Goal: Transaction & Acquisition: Subscribe to service/newsletter

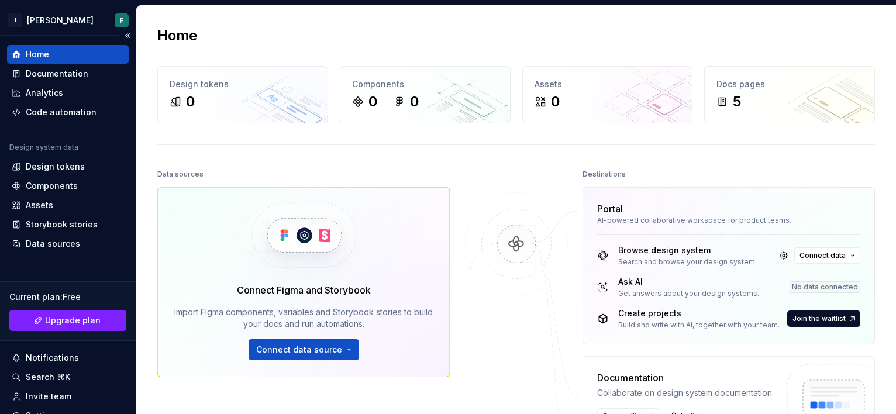
scroll to position [56, 0]
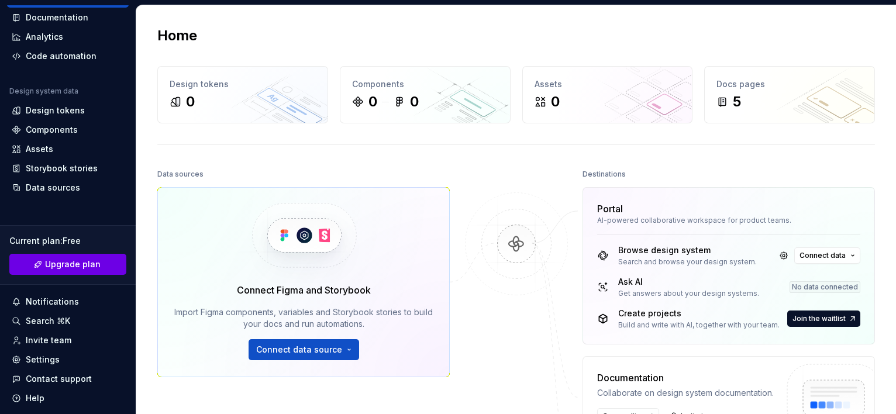
click at [71, 267] on span "Upgrade plan" at bounding box center [73, 265] width 56 height 12
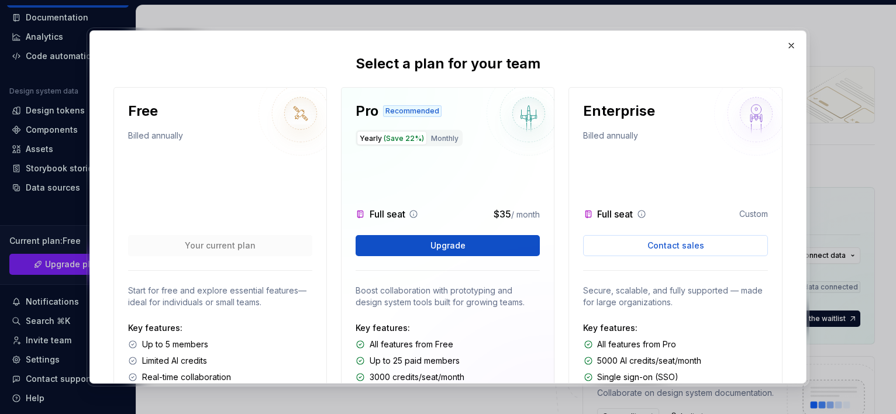
scroll to position [111, 0]
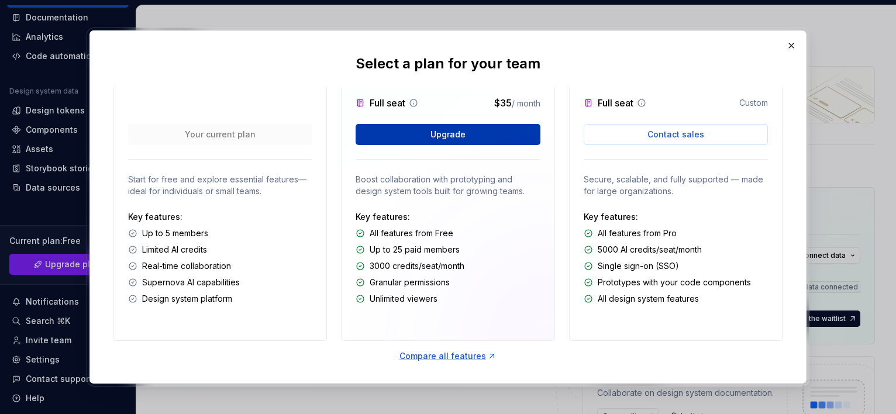
click at [453, 134] on span "Upgrade" at bounding box center [447, 135] width 35 height 12
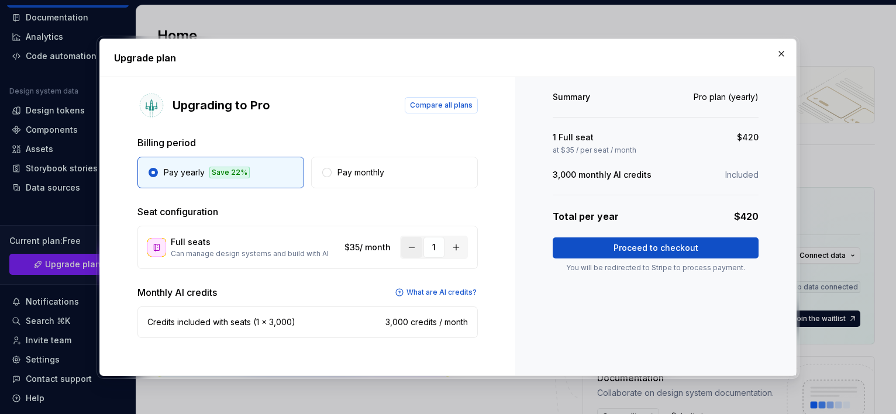
click at [413, 247] on button "button" at bounding box center [411, 247] width 21 height 21
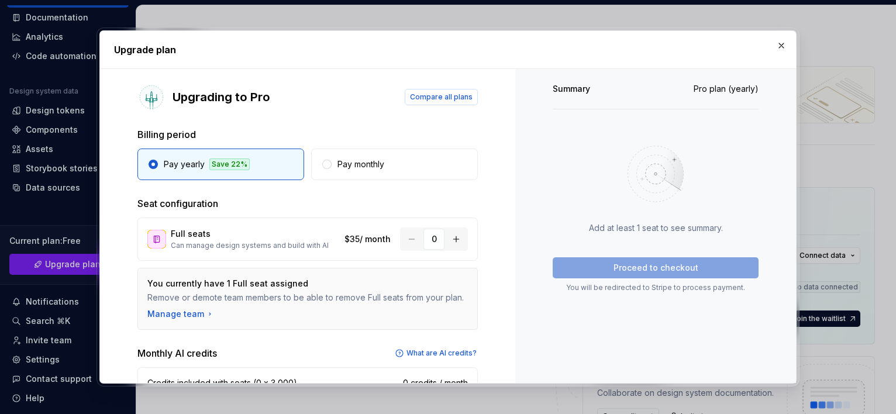
scroll to position [52, 0]
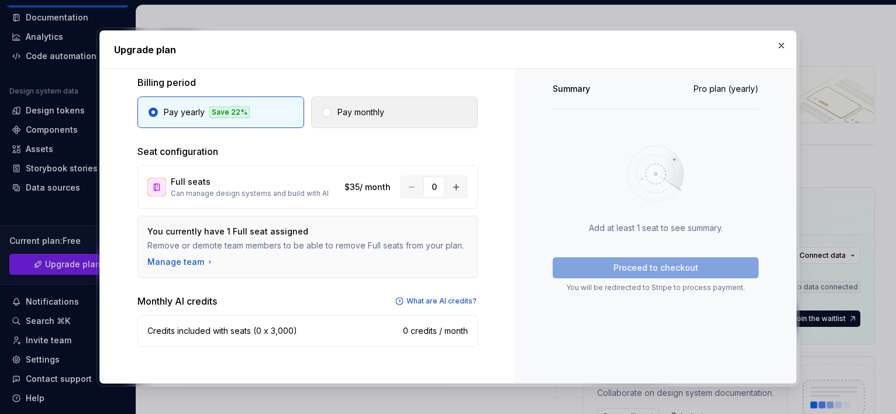
click at [363, 110] on p "Pay monthly" at bounding box center [360, 112] width 47 height 12
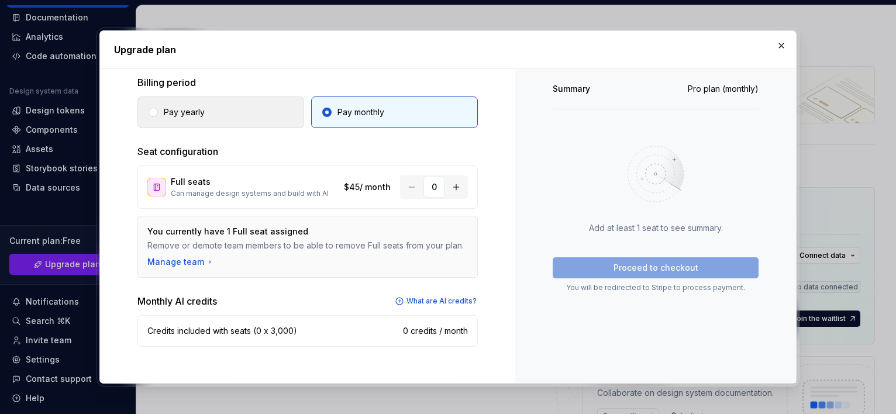
click at [224, 119] on button "Pay yearly" at bounding box center [220, 112] width 167 height 32
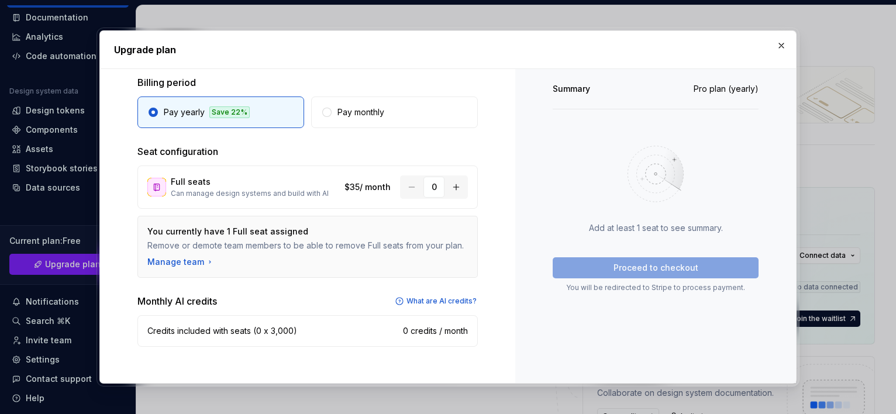
click at [160, 188] on div at bounding box center [156, 187] width 19 height 19
click at [181, 264] on div "Manage team" at bounding box center [180, 262] width 67 height 12
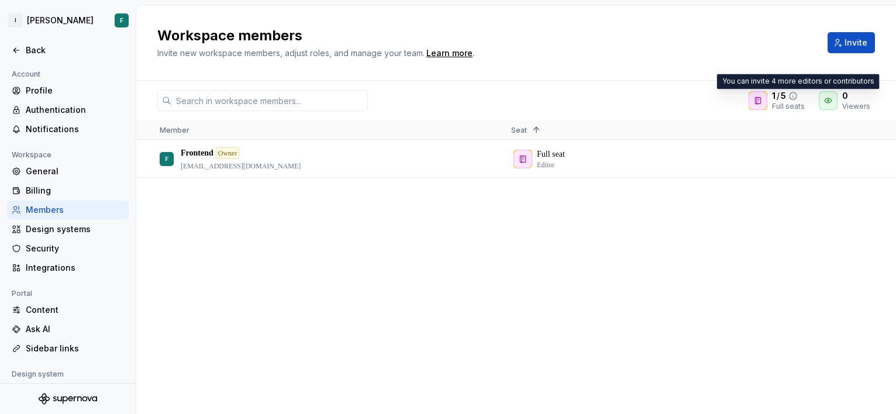
click at [797, 96] on icon at bounding box center [792, 95] width 9 height 9
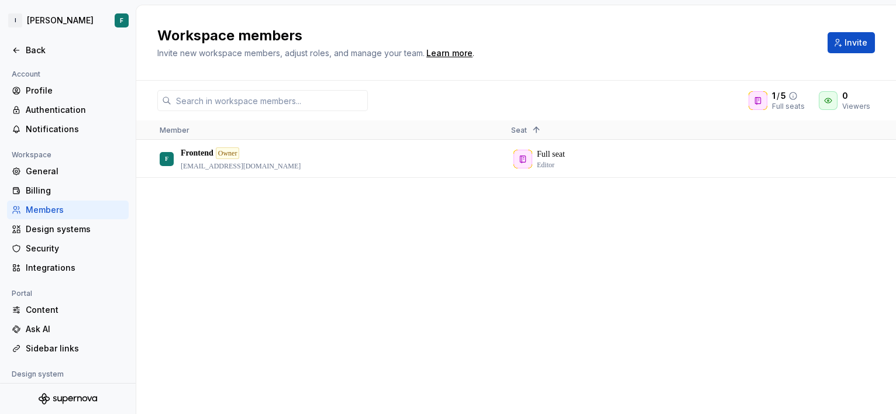
click at [797, 94] on icon at bounding box center [792, 95] width 9 height 9
click at [35, 189] on div "Billing" at bounding box center [75, 191] width 98 height 12
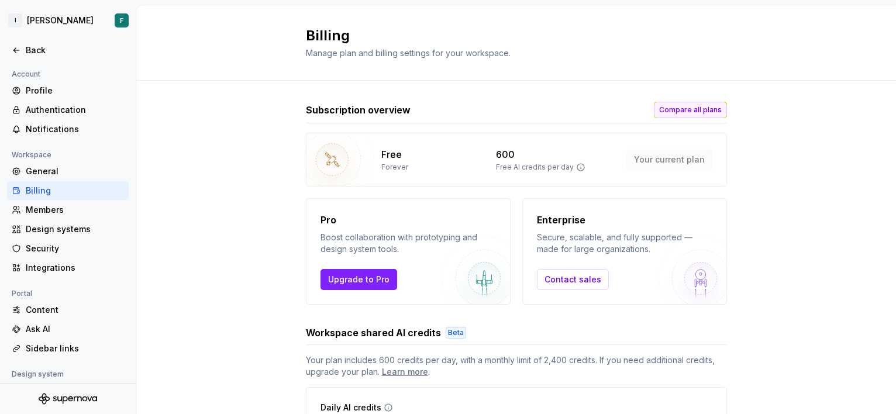
click at [694, 107] on span "Compare all plans" at bounding box center [690, 109] width 63 height 9
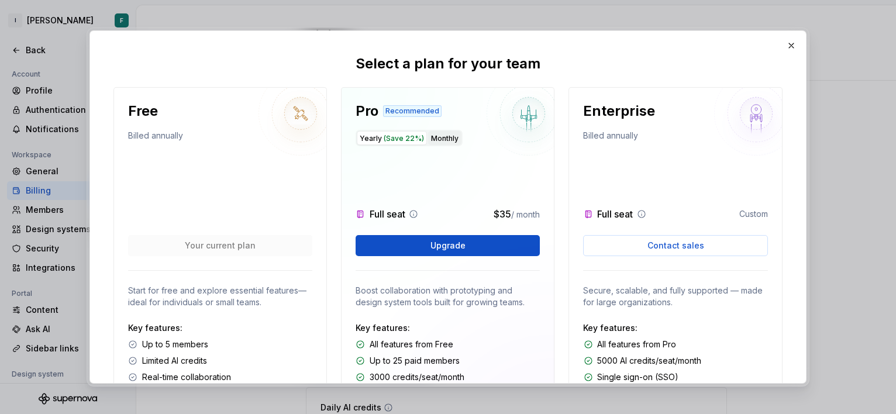
click at [443, 136] on button "Monthly" at bounding box center [444, 138] width 33 height 14
click at [398, 137] on span "(Save 22%)" at bounding box center [404, 138] width 40 height 9
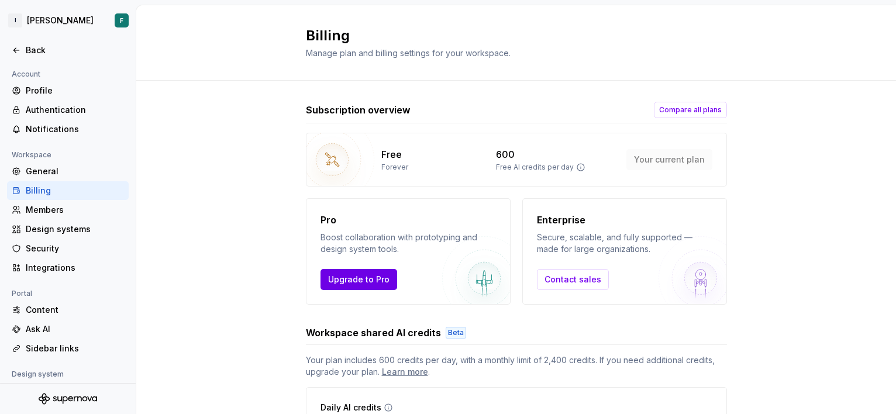
click at [357, 280] on span "Upgrade to Pro" at bounding box center [358, 280] width 61 height 12
click at [354, 277] on span "Upgrade to Pro" at bounding box center [358, 280] width 61 height 12
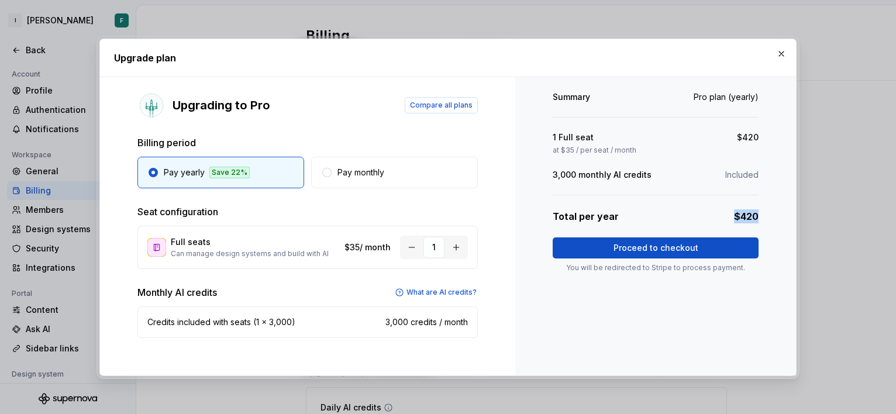
drag, startPoint x: 733, startPoint y: 216, endPoint x: 771, endPoint y: 212, distance: 38.2
click at [771, 212] on div "Summary Pro plan (yearly) 1 Full seat $420 at $35 / per seat / month 3,000 mont…" at bounding box center [655, 226] width 281 height 298
copy p "$420"
click at [781, 53] on button "button" at bounding box center [781, 54] width 16 height 16
